Goal: Register for event/course

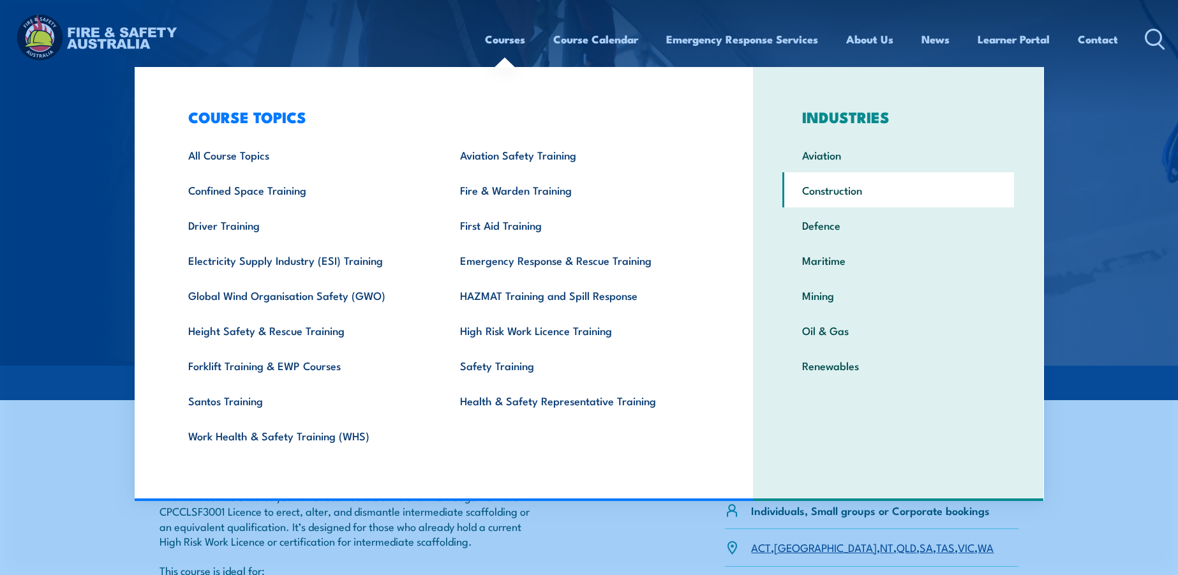
click at [832, 183] on link "Construction" at bounding box center [899, 189] width 232 height 35
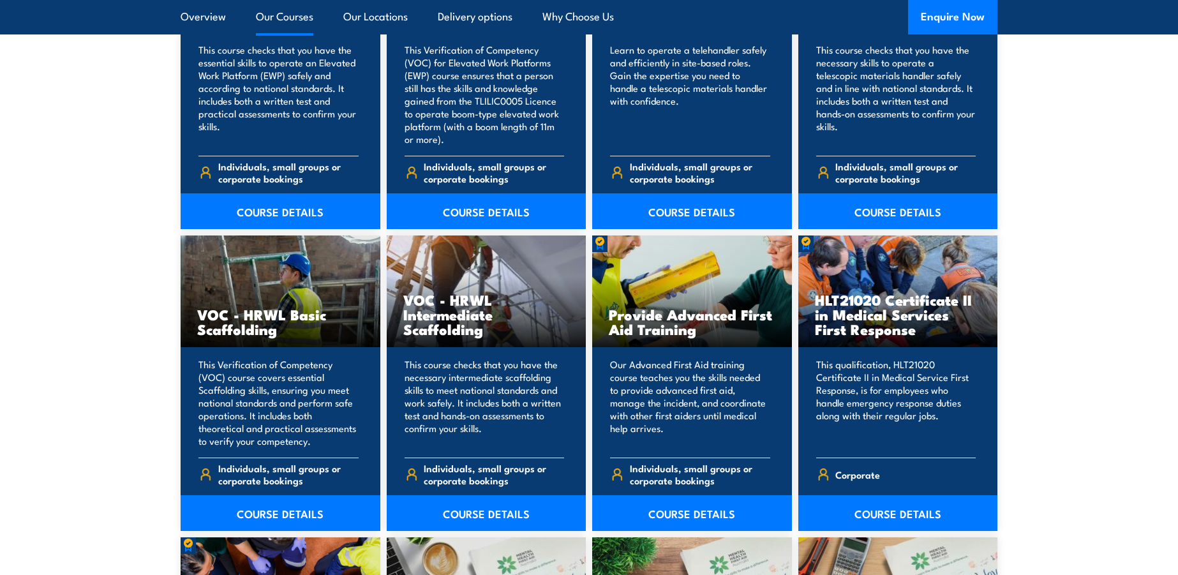
scroll to position [5298, 0]
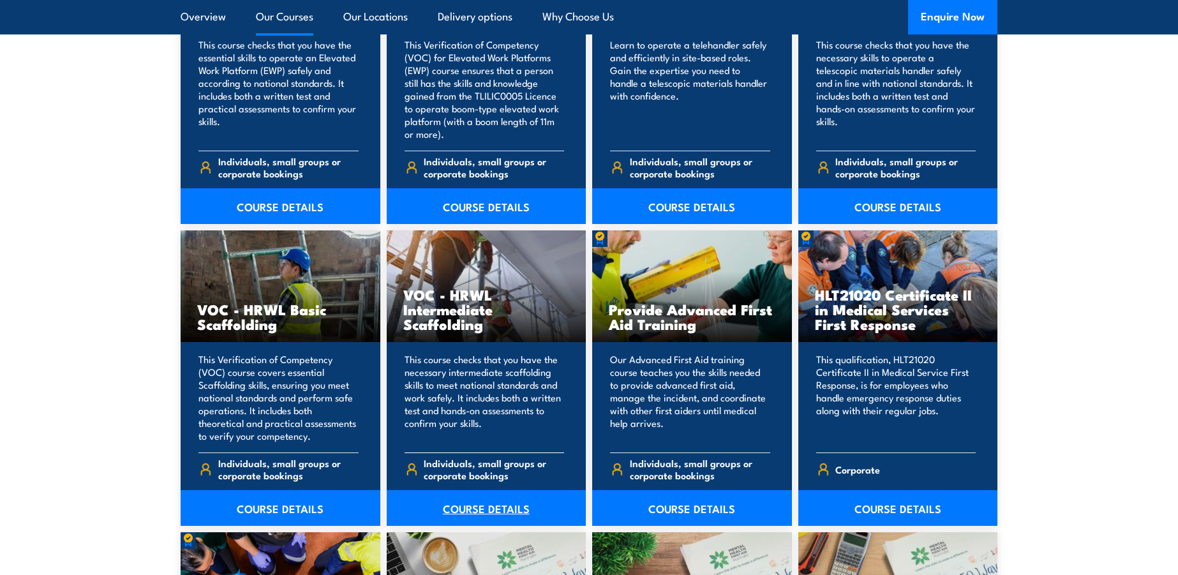
click at [481, 493] on link "COURSE DETAILS" at bounding box center [487, 508] width 200 height 36
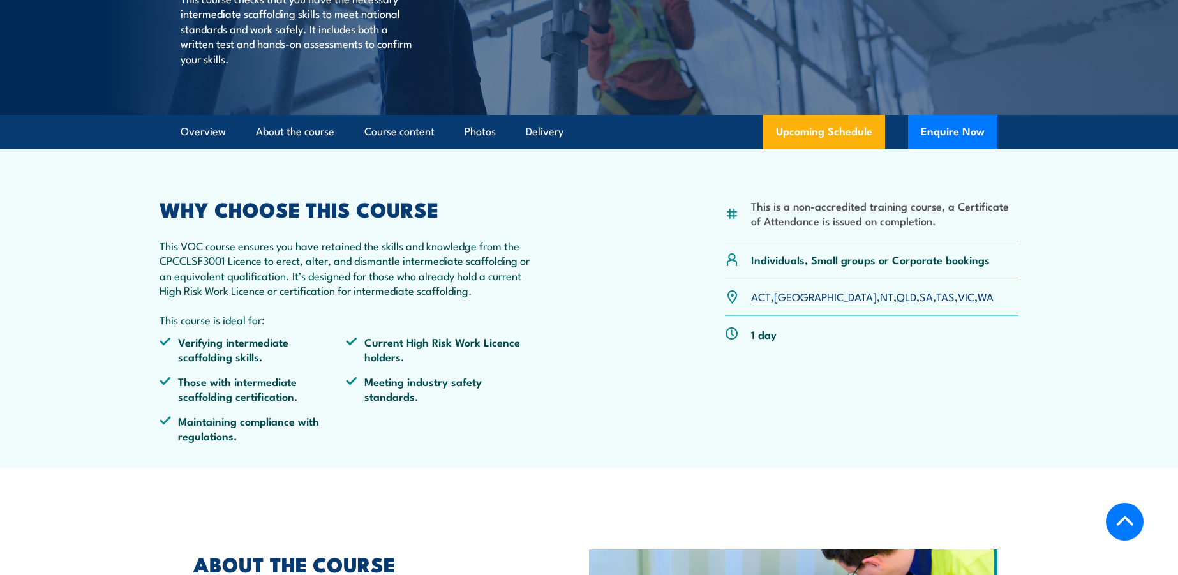
scroll to position [255, 0]
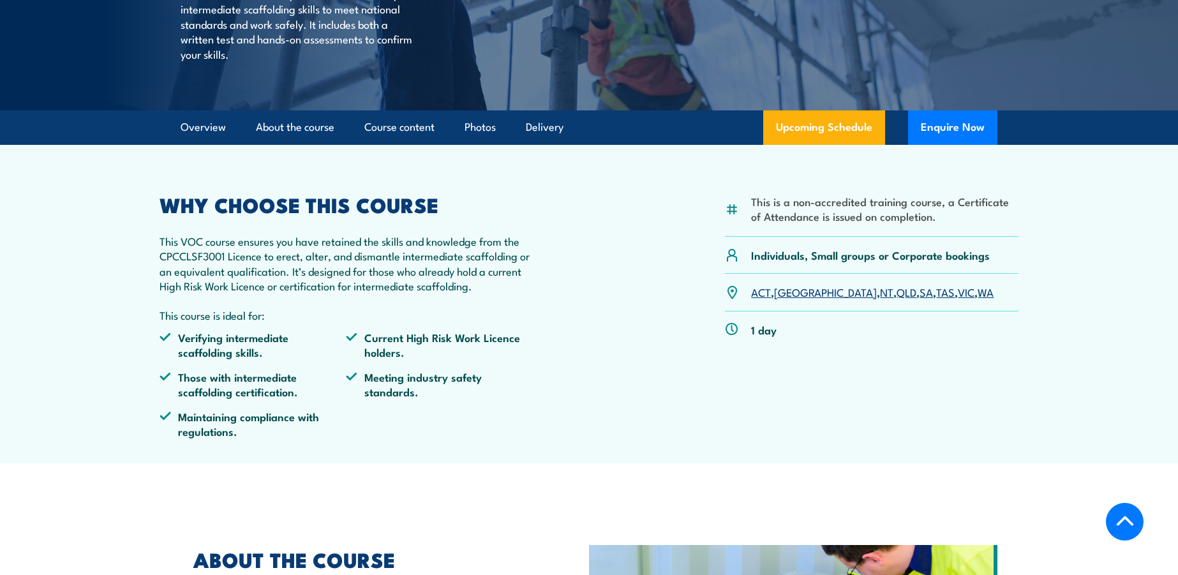
drag, startPoint x: 622, startPoint y: 262, endPoint x: 525, endPoint y: 485, distance: 242.8
click at [525, 463] on article "This is a non-accredited training course, a Certificate of Attendance is issued…" at bounding box center [589, 304] width 894 height 319
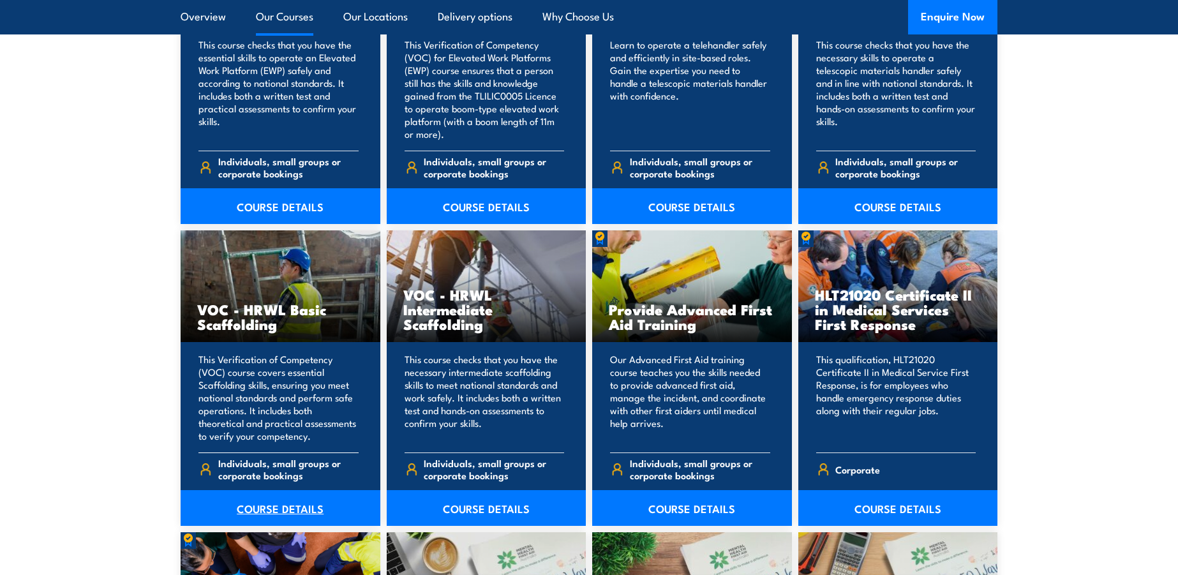
click at [263, 496] on link "COURSE DETAILS" at bounding box center [281, 508] width 200 height 36
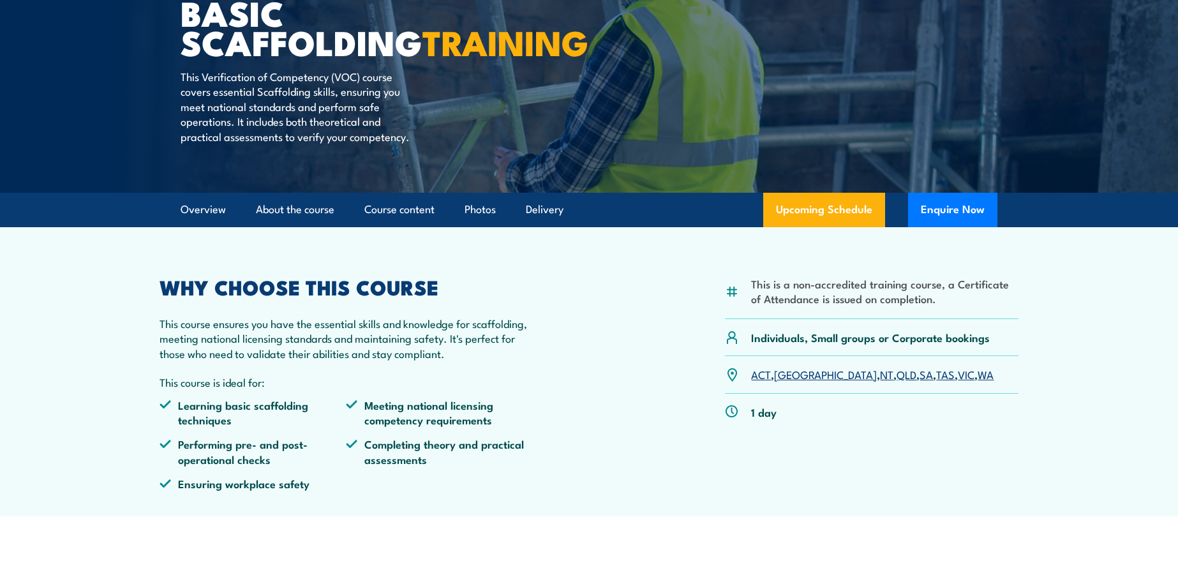
scroll to position [192, 0]
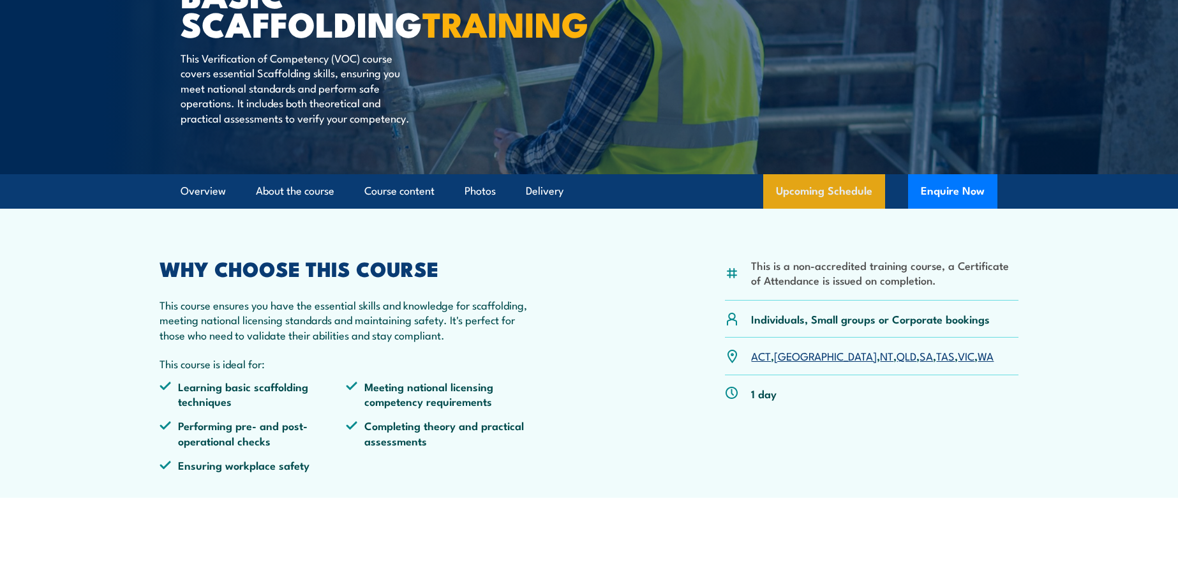
click at [835, 209] on link "Upcoming Schedule" at bounding box center [824, 191] width 122 height 34
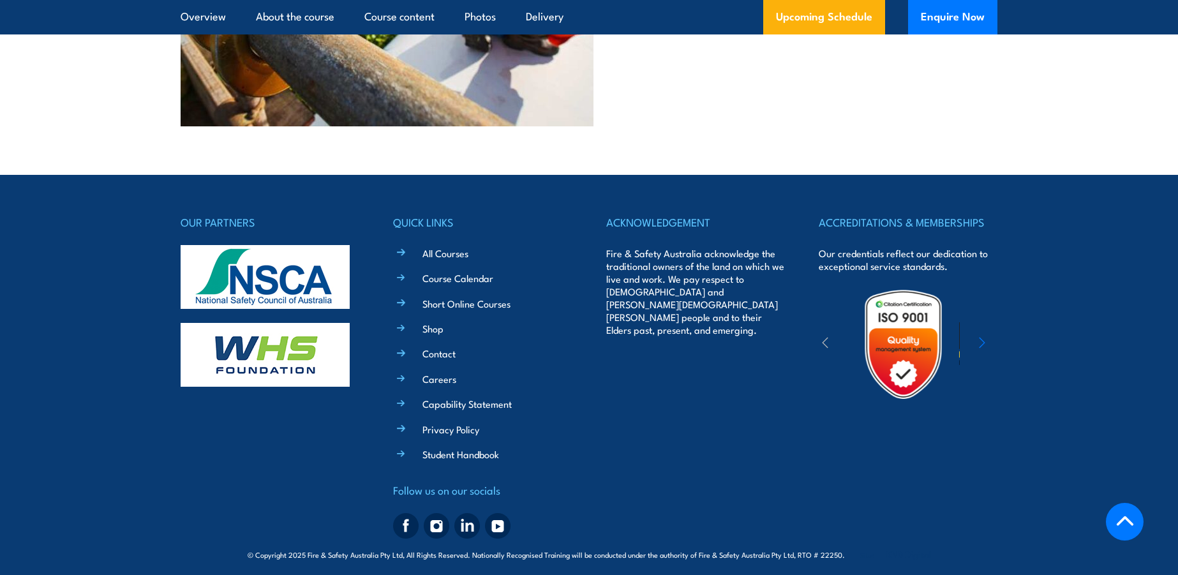
scroll to position [3099, 0]
